Goal: Information Seeking & Learning: Learn about a topic

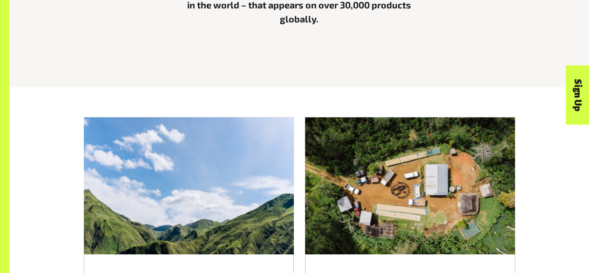
scroll to position [275, 0]
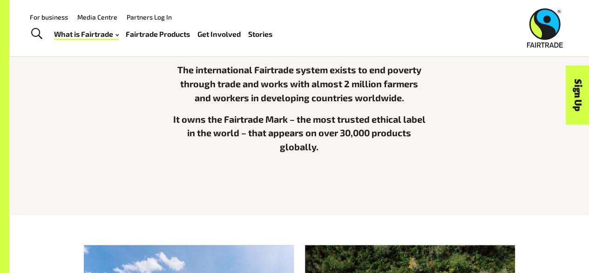
click at [205, 93] on p "The international Fairtrade system exists to end poverty through trade and work…" at bounding box center [299, 83] width 254 height 41
click at [210, 101] on p "The international Fairtrade system exists to end poverty through trade and work…" at bounding box center [299, 83] width 254 height 41
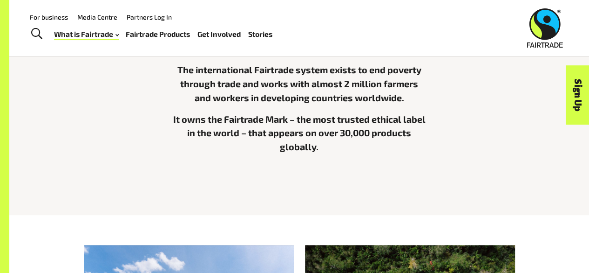
click at [207, 102] on p "The international Fairtrade system exists to end poverty through trade and work…" at bounding box center [299, 83] width 254 height 41
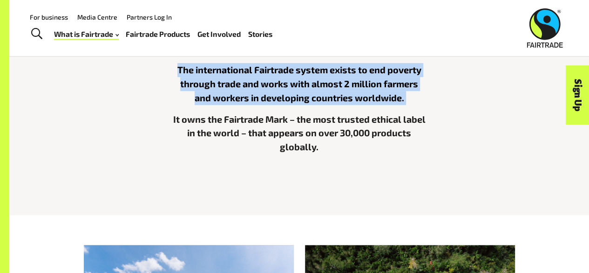
click at [207, 102] on p "The international Fairtrade system exists to end poverty through trade and work…" at bounding box center [299, 83] width 254 height 41
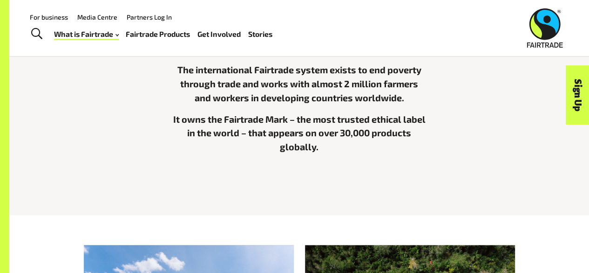
click at [197, 112] on div "The international Fairtrade system exists to end poverty through trade and work…" at bounding box center [299, 119] width 254 height 112
click at [208, 89] on p "The international Fairtrade system exists to end poverty through trade and work…" at bounding box center [299, 83] width 254 height 41
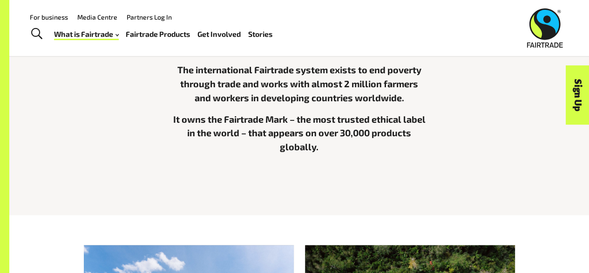
click at [208, 89] on p "The international Fairtrade system exists to end poverty through trade and work…" at bounding box center [299, 83] width 254 height 41
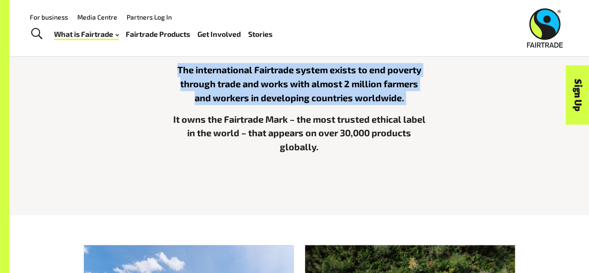
click at [208, 89] on p "The international Fairtrade system exists to end poverty through trade and work…" at bounding box center [299, 83] width 254 height 41
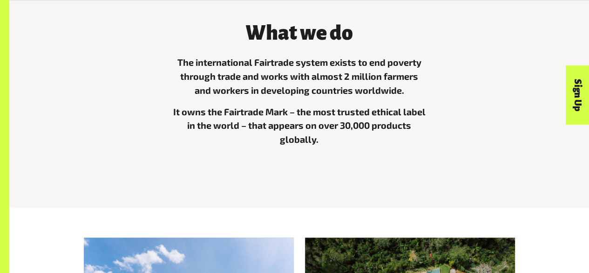
scroll to position [283, 0]
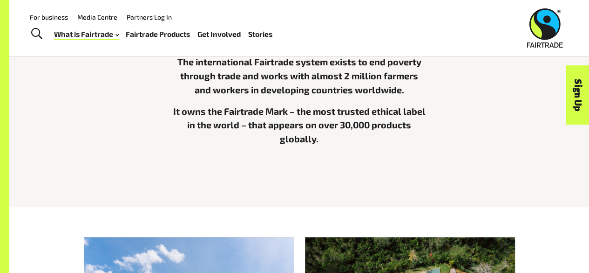
click at [212, 119] on p "It owns the Fairtrade Mark – the most trusted ethical label in the world – that…" at bounding box center [299, 124] width 254 height 41
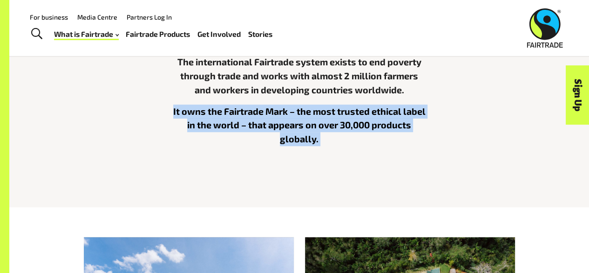
click at [212, 119] on p "It owns the Fairtrade Mark – the most trusted ethical label in the world – that…" at bounding box center [299, 124] width 254 height 41
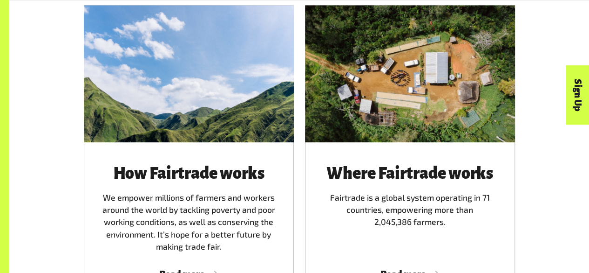
scroll to position [588, 0]
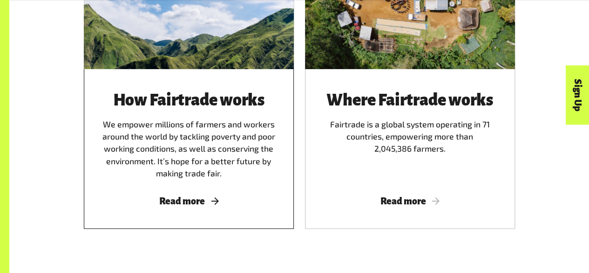
click at [202, 160] on div "How Fairtrade works We empower millions of farmers and workers around the world…" at bounding box center [189, 135] width 188 height 88
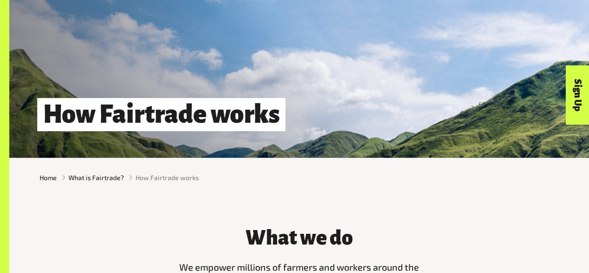
scroll to position [295, 0]
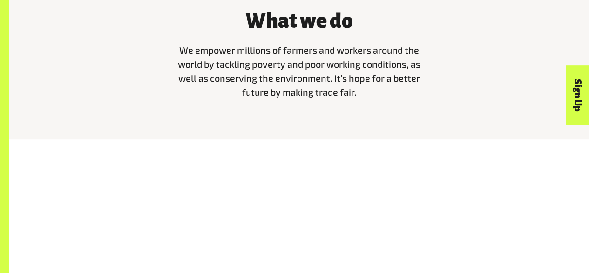
click at [222, 61] on span "We empower millions of farmers and workers around the world by tackling poverty…" at bounding box center [299, 70] width 243 height 53
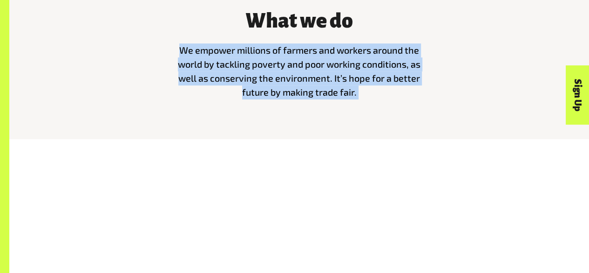
click at [222, 61] on span "We empower millions of farmers and workers around the world by tackling poverty…" at bounding box center [299, 70] width 243 height 53
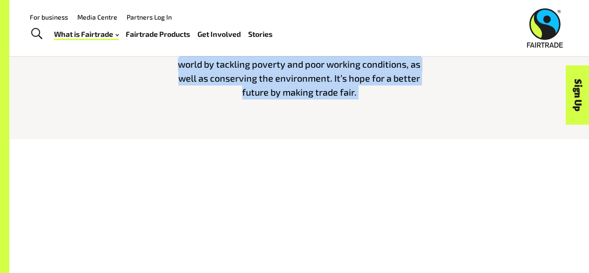
click at [178, 68] on span "We empower millions of farmers and workers around the world by tackling poverty…" at bounding box center [299, 70] width 243 height 53
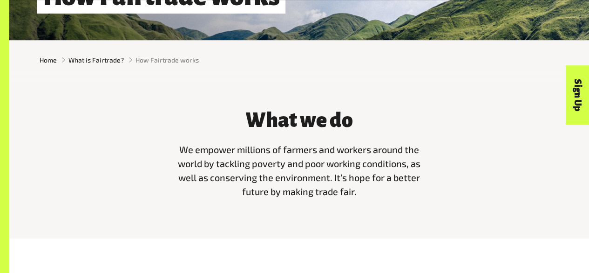
scroll to position [197, 0]
